Goal: Information Seeking & Learning: Check status

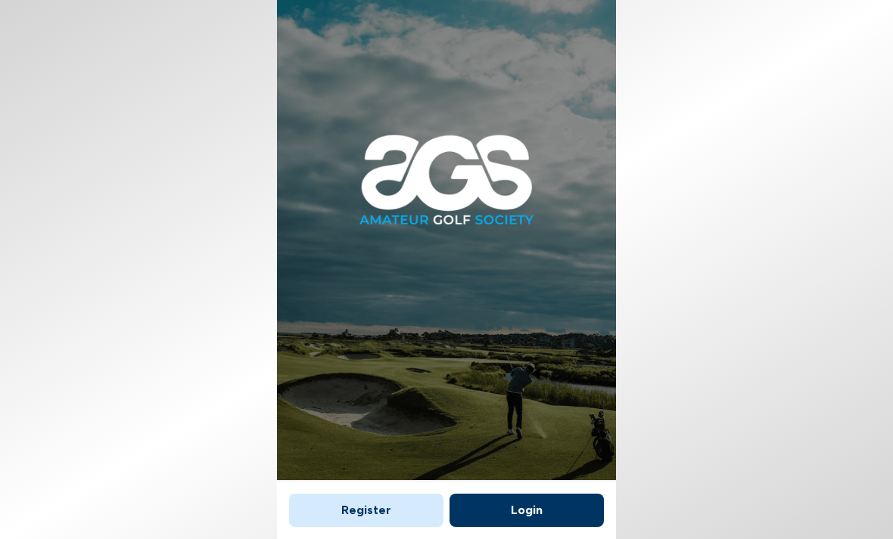
click at [526, 494] on button "Login" at bounding box center [526, 510] width 154 height 33
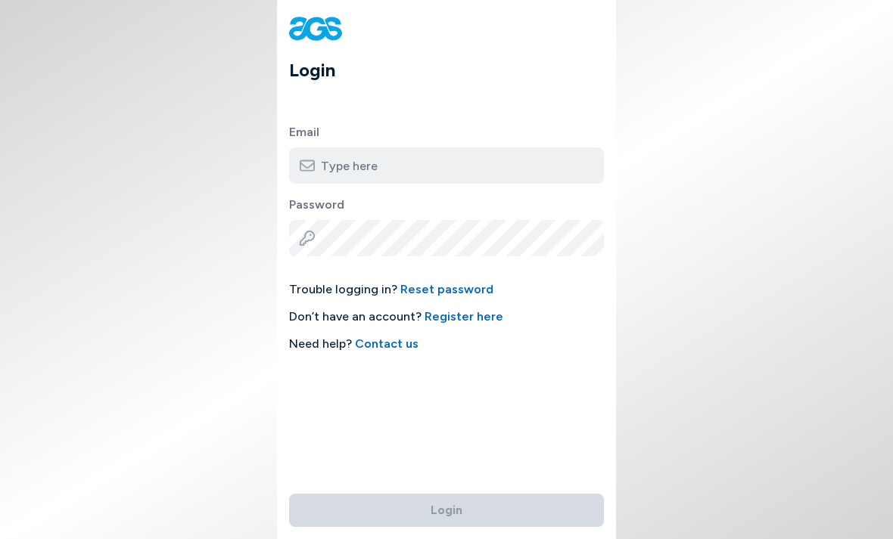
click at [474, 165] on input "email" at bounding box center [446, 166] width 315 height 36
type input "[PERSON_NAME][EMAIL_ADDRESS][DOMAIN_NAME]"
click at [446, 494] on button "Login" at bounding box center [446, 510] width 315 height 33
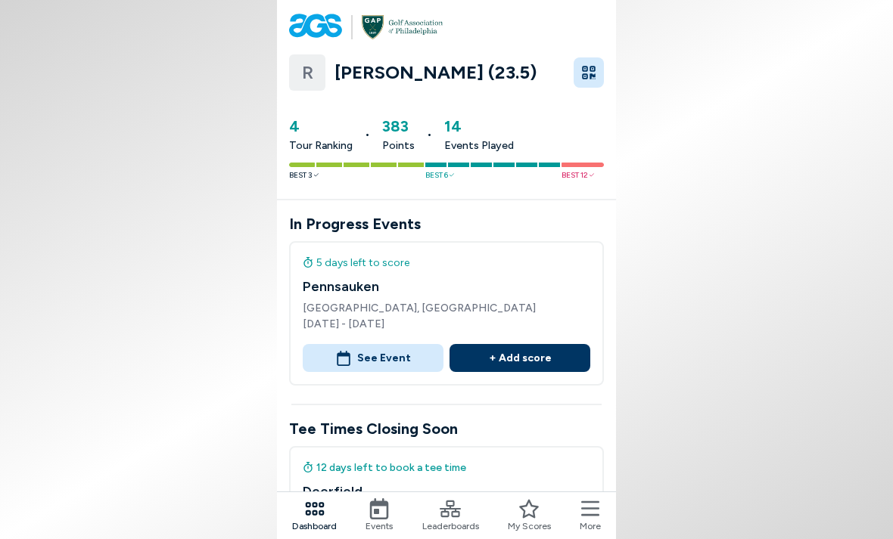
click at [399, 358] on button "See Event" at bounding box center [373, 358] width 141 height 28
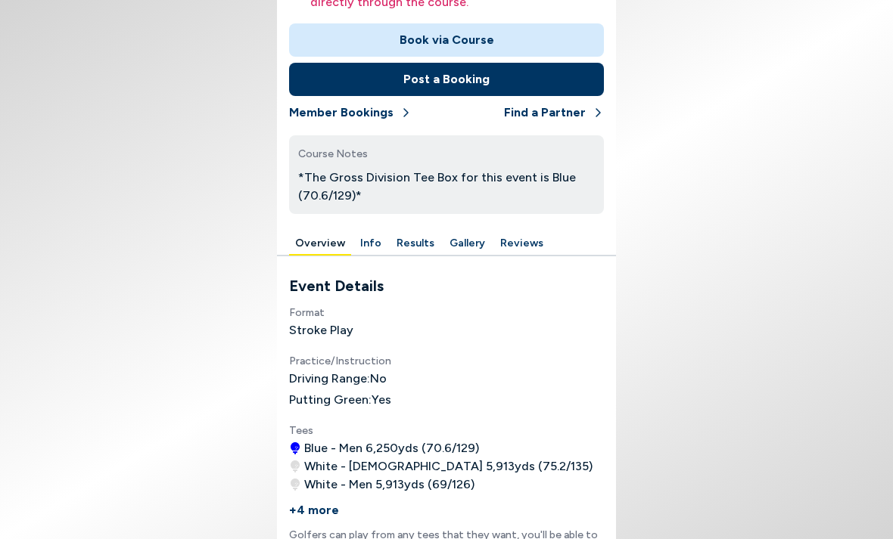
scroll to position [436, 0]
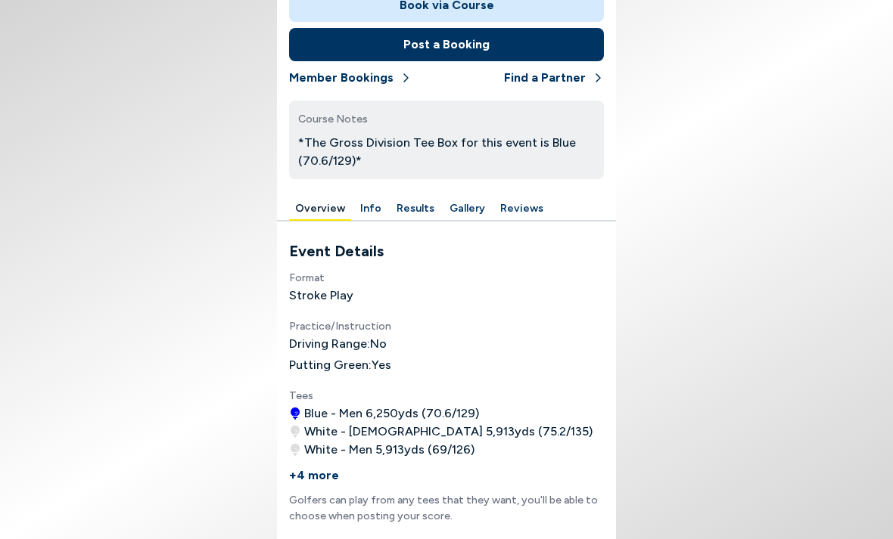
click at [405, 210] on button "Results" at bounding box center [415, 208] width 50 height 23
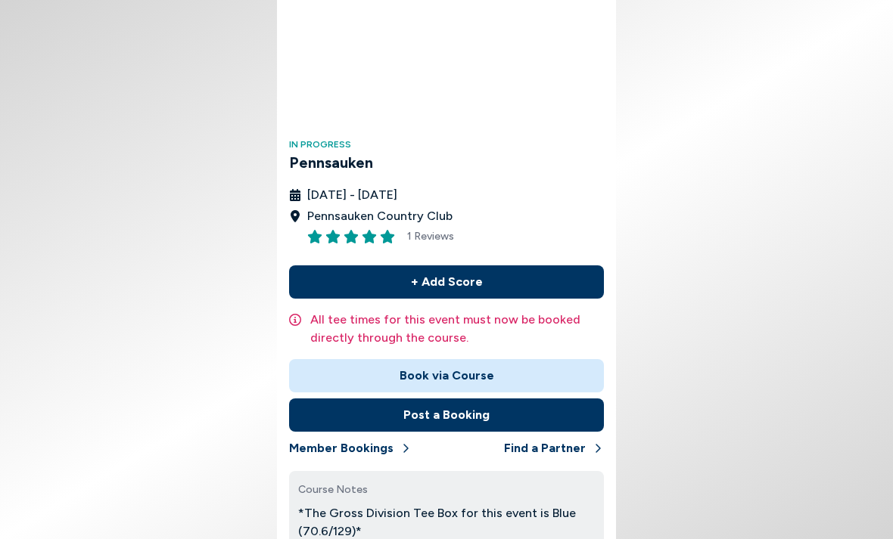
scroll to position [59, 0]
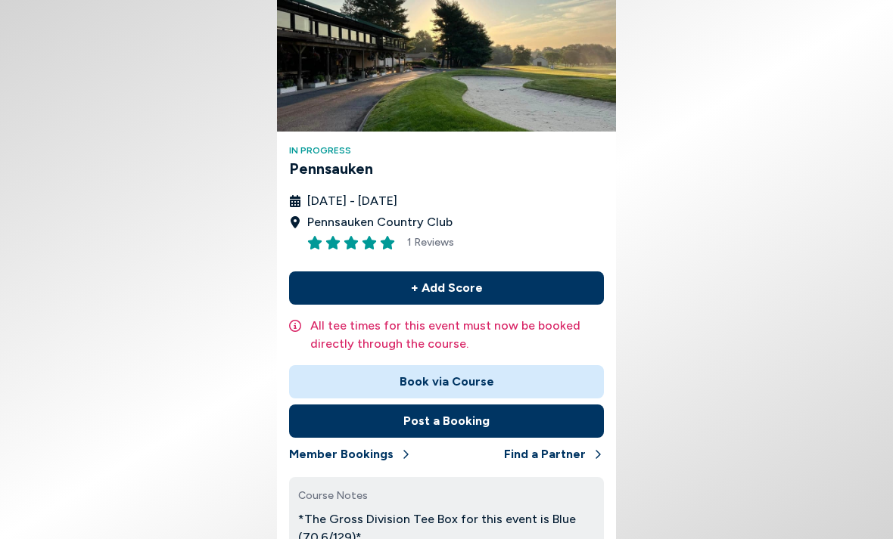
scroll to position [12, 0]
